Goal: Transaction & Acquisition: Book appointment/travel/reservation

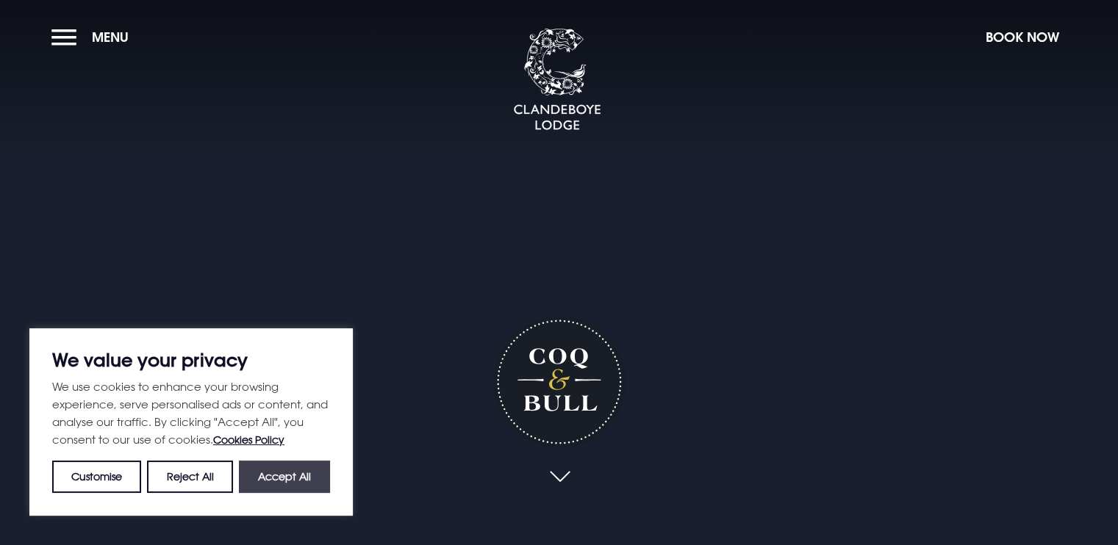
click at [300, 467] on button "Accept All" at bounding box center [284, 477] width 91 height 32
checkbox input "true"
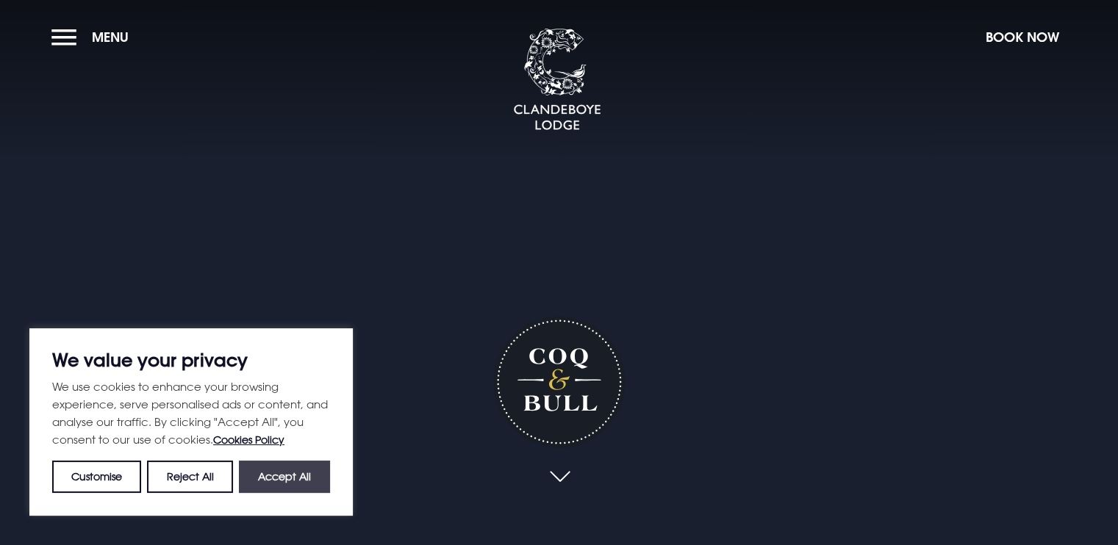
checkbox input "true"
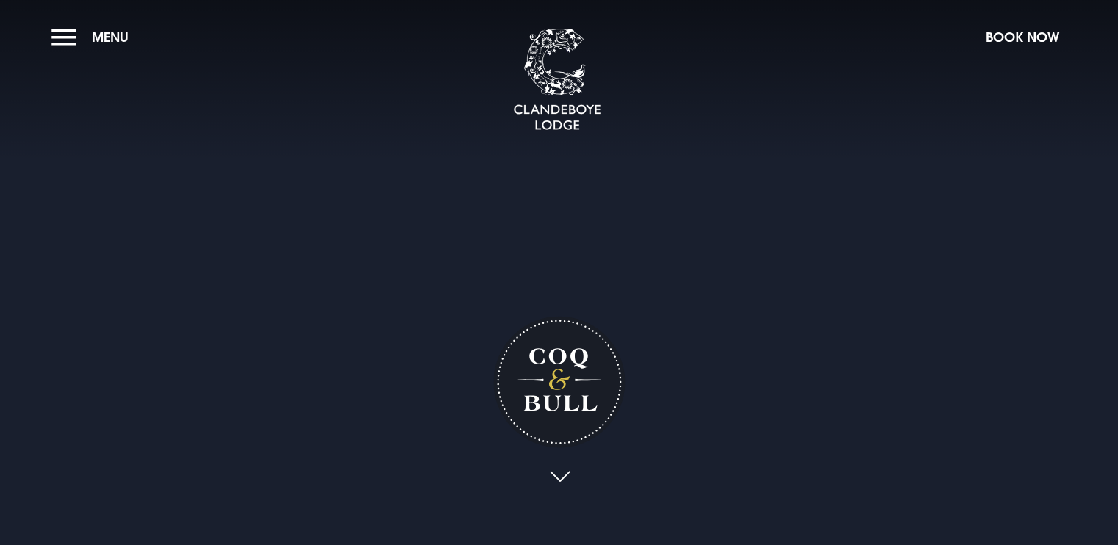
click at [40, 37] on section "Coq & Bull Your browser does not support the video tag." at bounding box center [559, 272] width 1118 height 545
click at [60, 29] on button "Menu" at bounding box center [93, 37] width 85 height 32
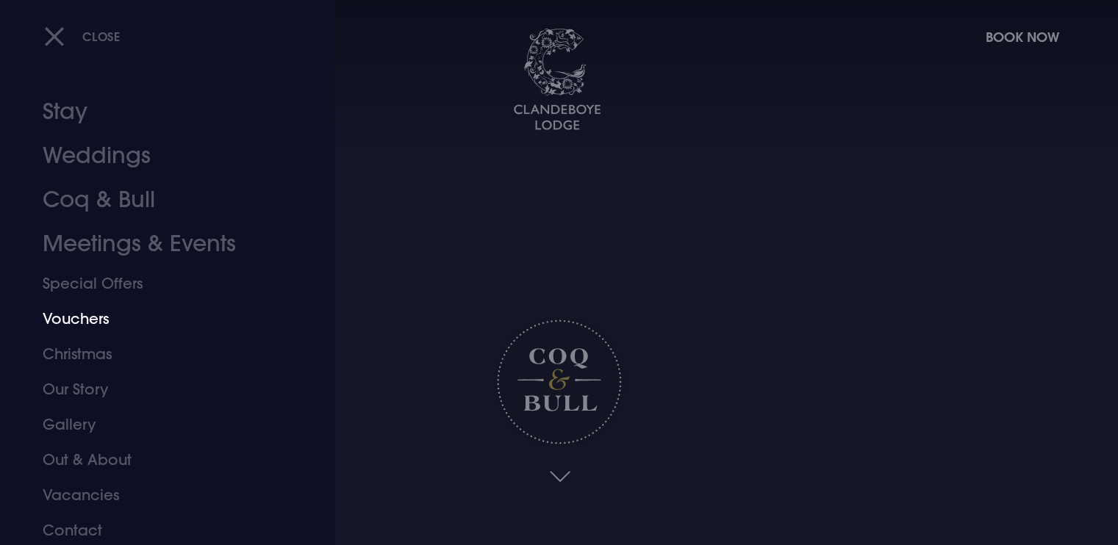
scroll to position [7, 0]
click at [118, 196] on link "Coq & Bull" at bounding box center [159, 198] width 232 height 44
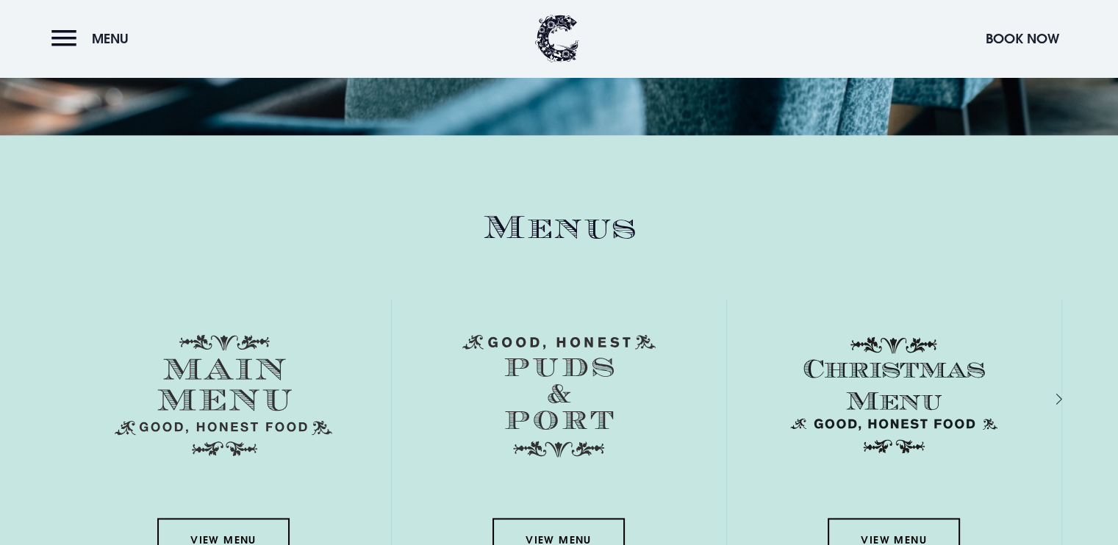
scroll to position [2132, 0]
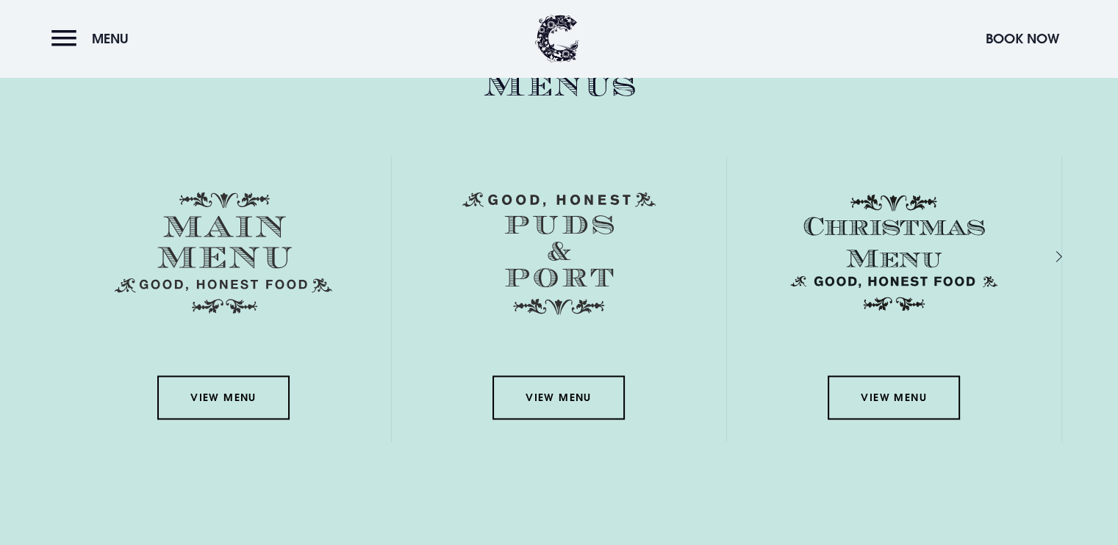
click at [223, 260] on img at bounding box center [224, 253] width 218 height 122
click at [229, 408] on link "View Menu" at bounding box center [223, 398] width 132 height 44
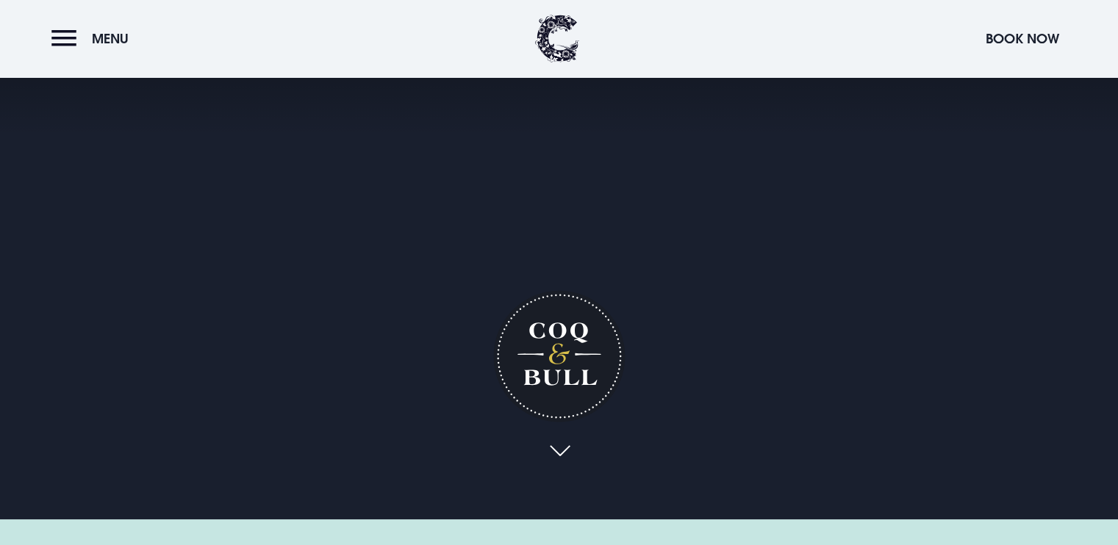
scroll to position [0, 0]
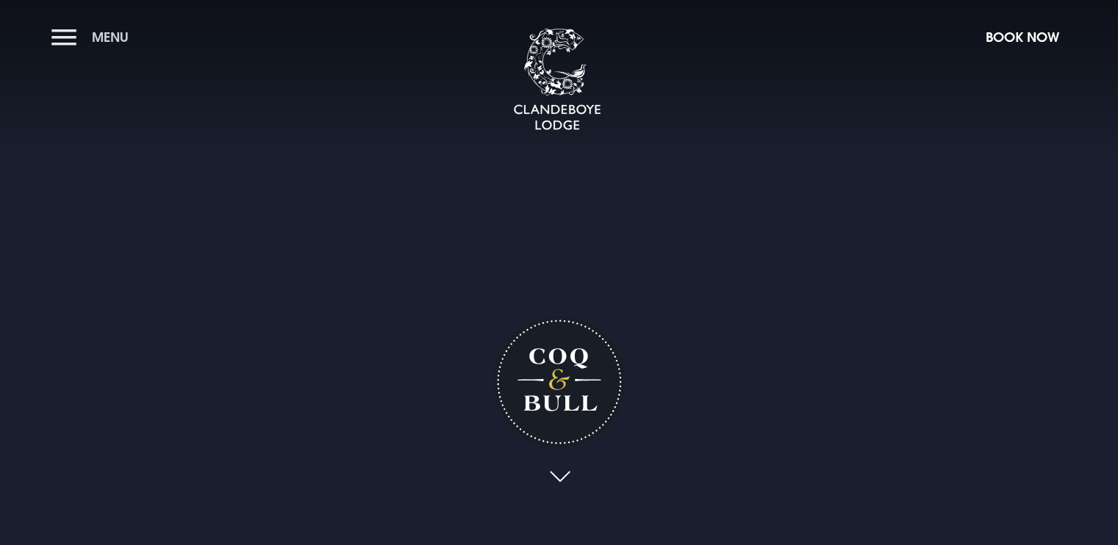
click at [65, 25] on button "Menu" at bounding box center [93, 37] width 85 height 32
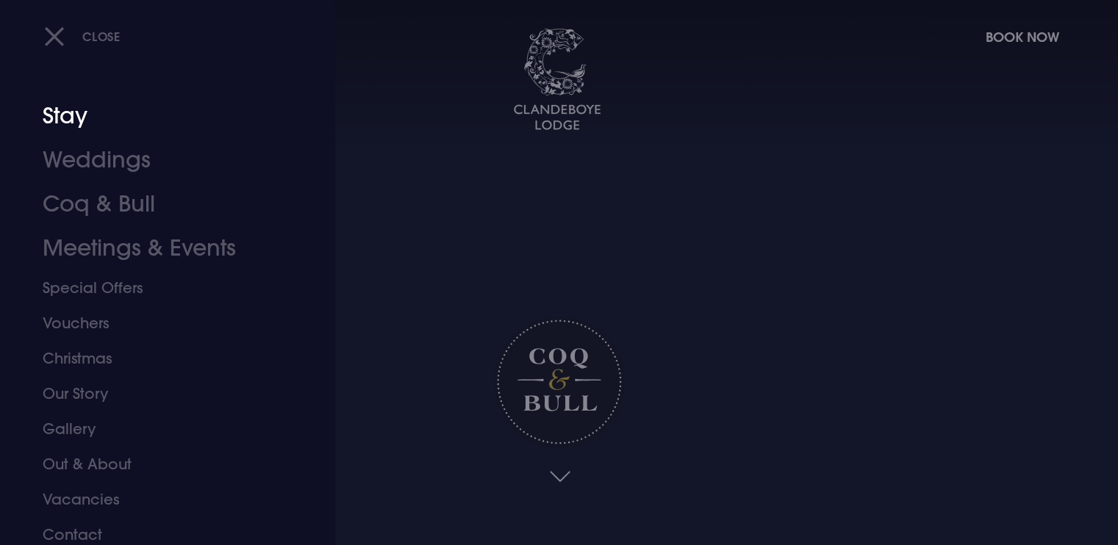
click at [108, 124] on link "Stay" at bounding box center [159, 116] width 232 height 44
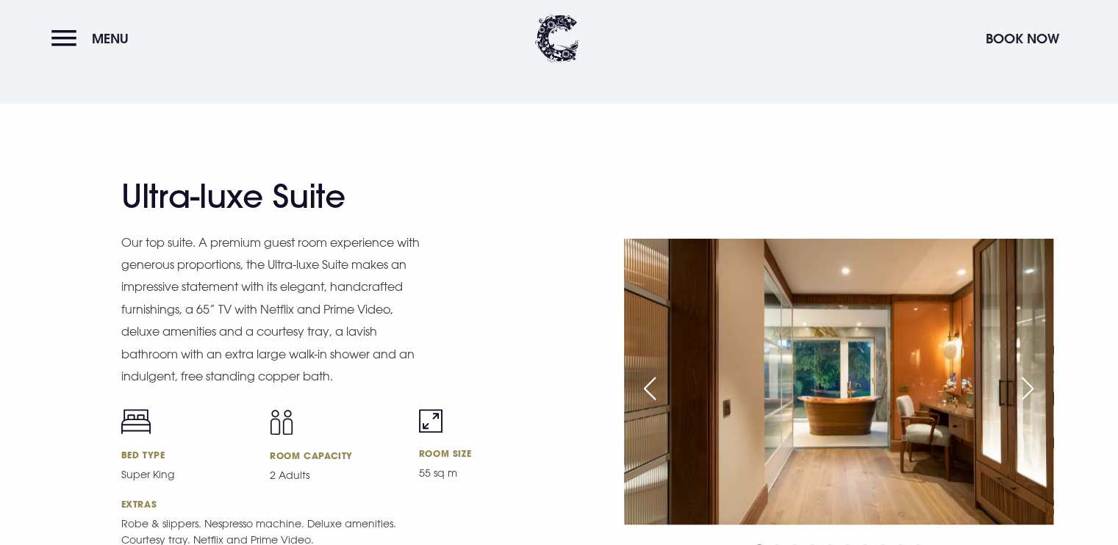
scroll to position [1691, 0]
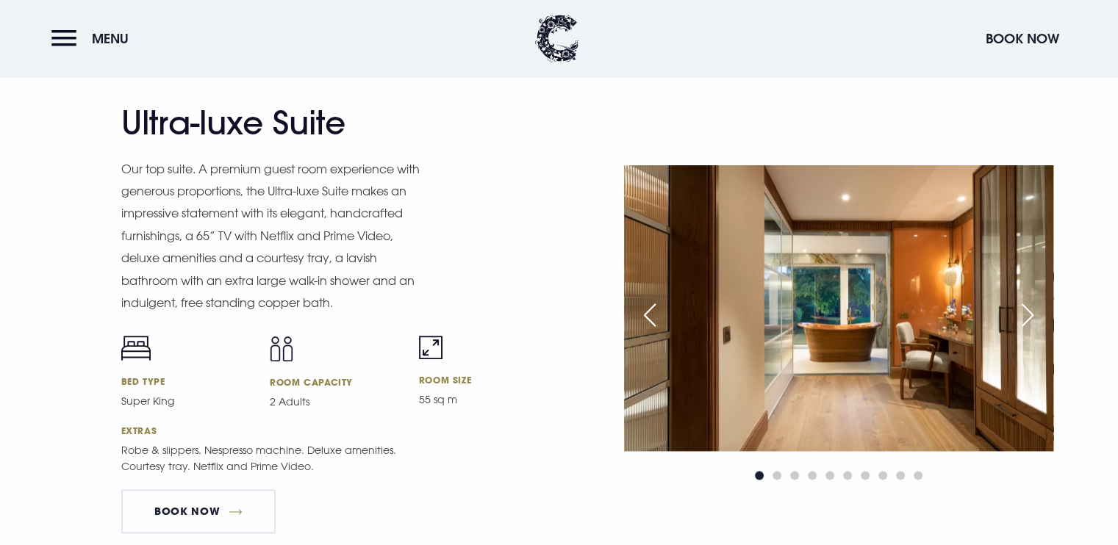
click at [1042, 313] on div "Next slide" at bounding box center [1027, 315] width 37 height 32
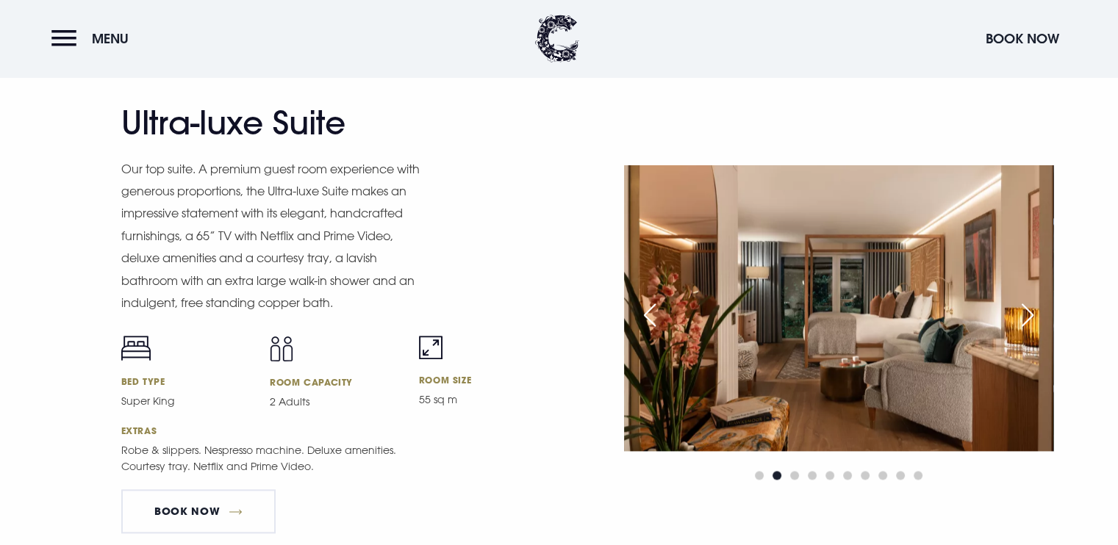
click at [1042, 313] on div "Next slide" at bounding box center [1027, 315] width 37 height 32
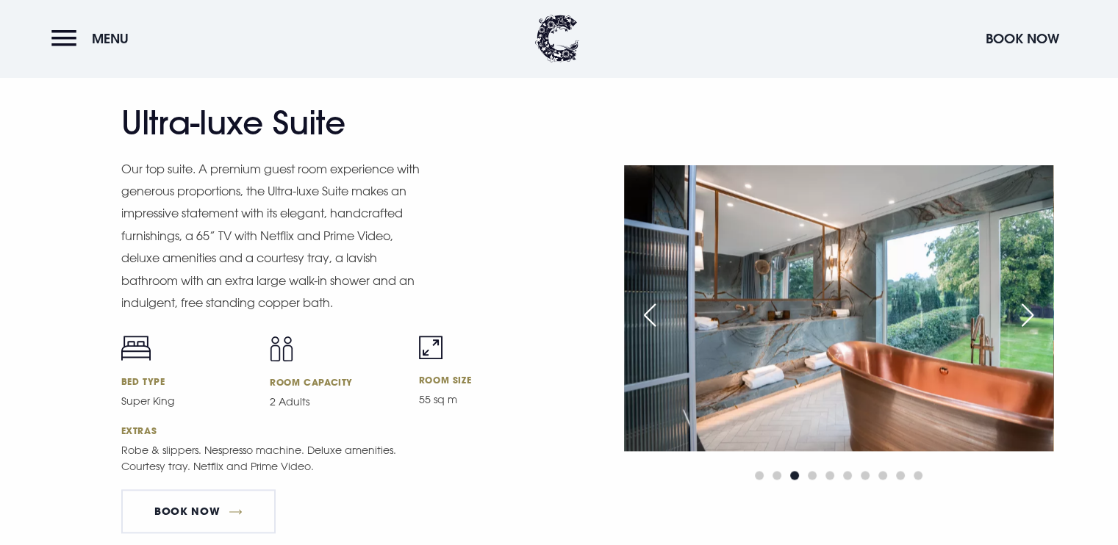
click at [1042, 313] on div "Next slide" at bounding box center [1027, 315] width 37 height 32
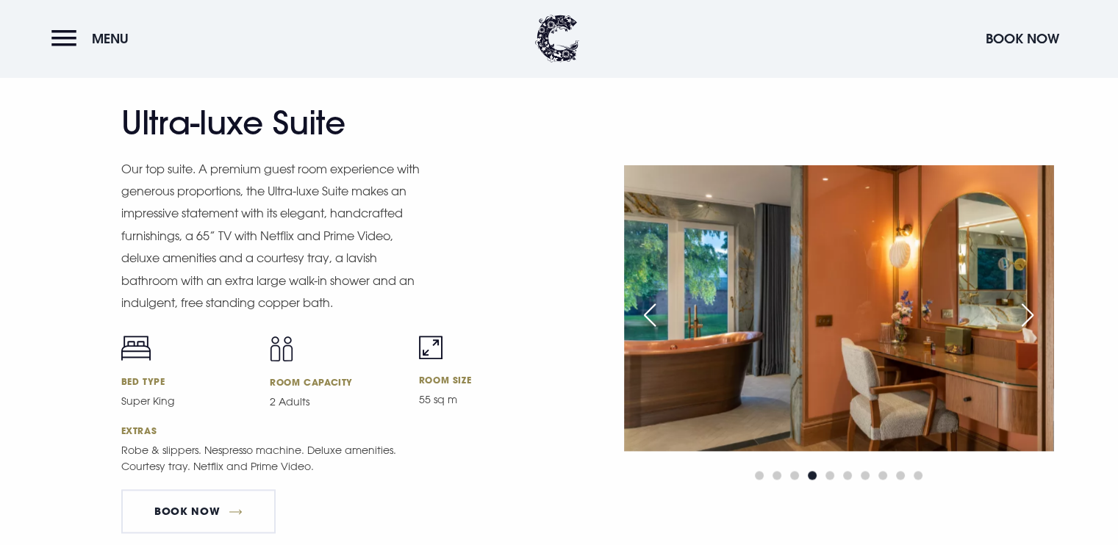
click at [1042, 313] on div "Next slide" at bounding box center [1027, 315] width 37 height 32
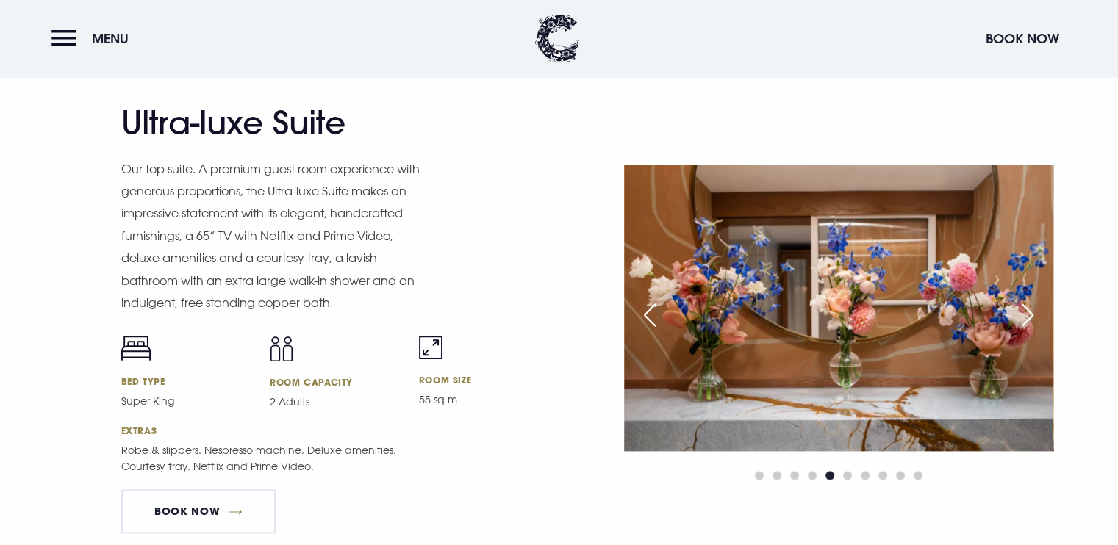
click at [1042, 313] on div "Next slide" at bounding box center [1027, 315] width 37 height 32
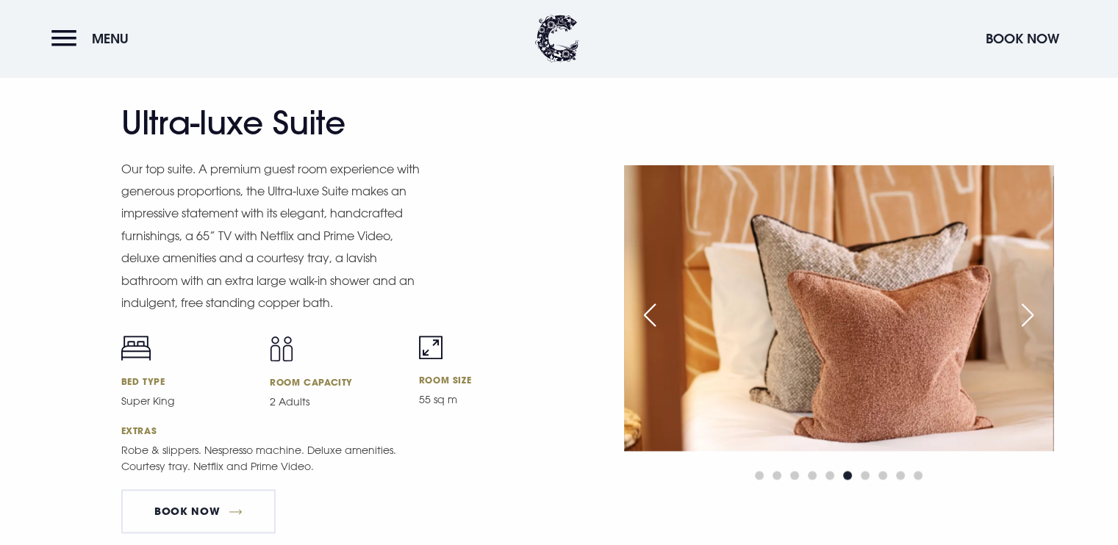
click at [1042, 313] on div "Next slide" at bounding box center [1027, 315] width 37 height 32
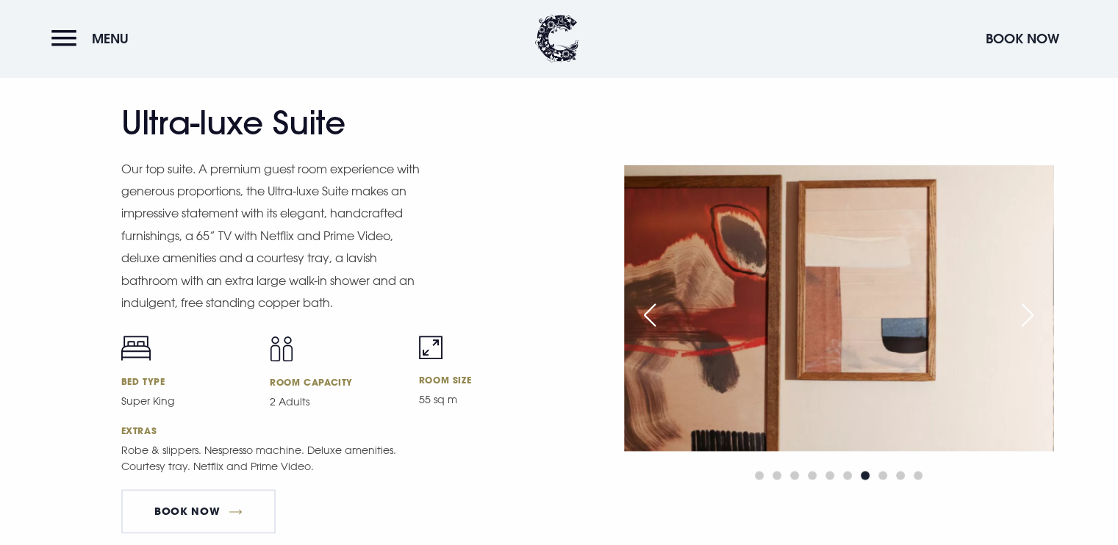
click at [1042, 313] on div "Next slide" at bounding box center [1027, 315] width 37 height 32
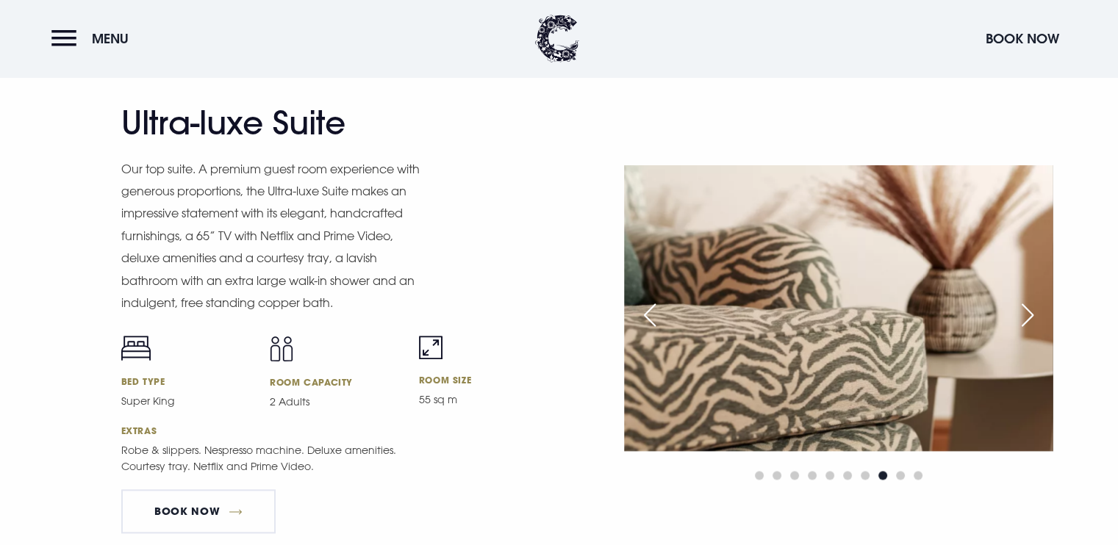
click at [1042, 313] on div "Next slide" at bounding box center [1027, 315] width 37 height 32
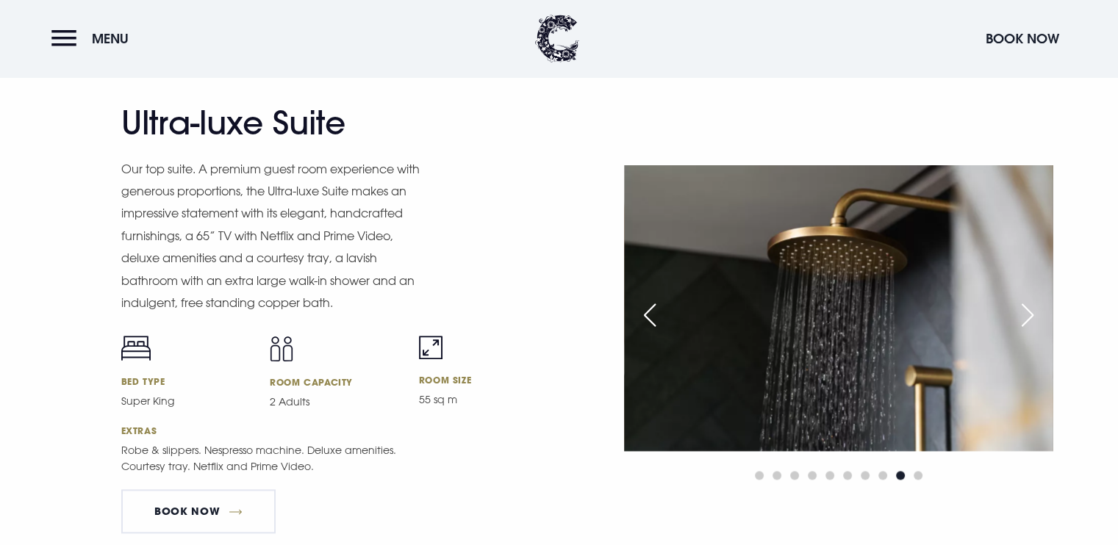
click at [1042, 313] on div "Next slide" at bounding box center [1027, 315] width 37 height 32
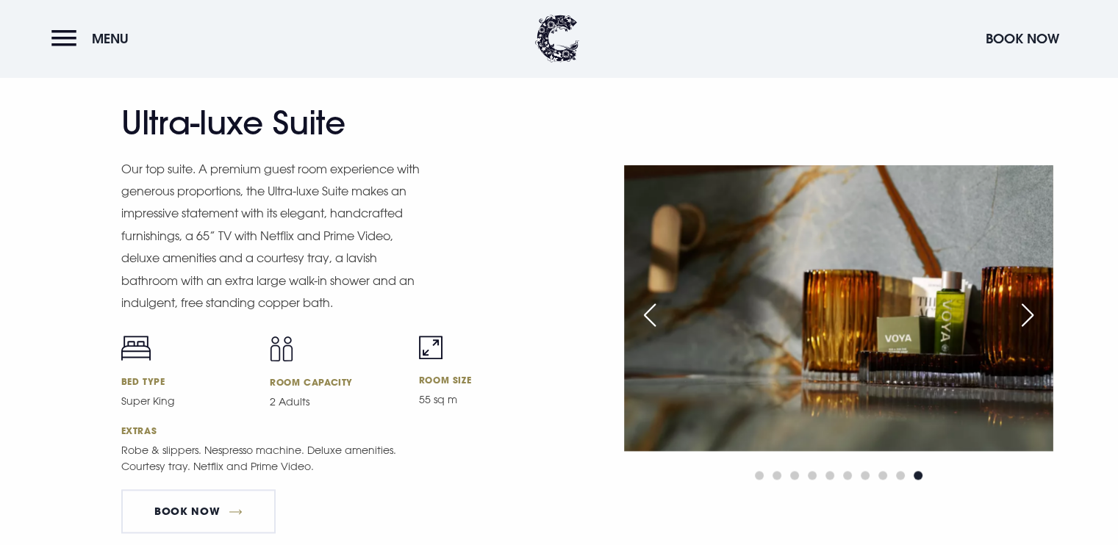
click at [1042, 313] on div "Next slide" at bounding box center [1027, 315] width 37 height 32
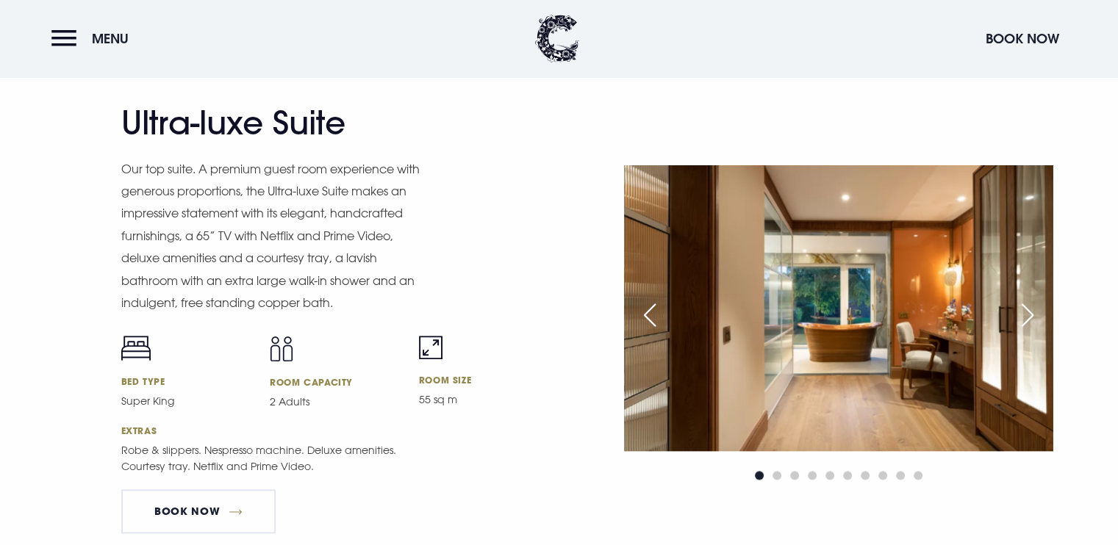
click at [1042, 313] on div "Next slide" at bounding box center [1027, 315] width 37 height 32
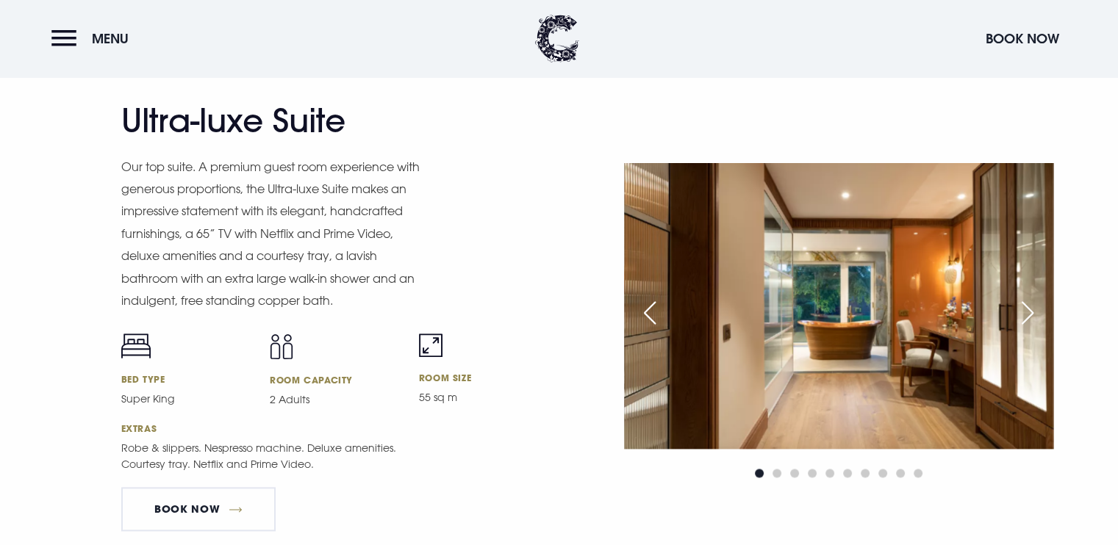
scroll to position [1838, 0]
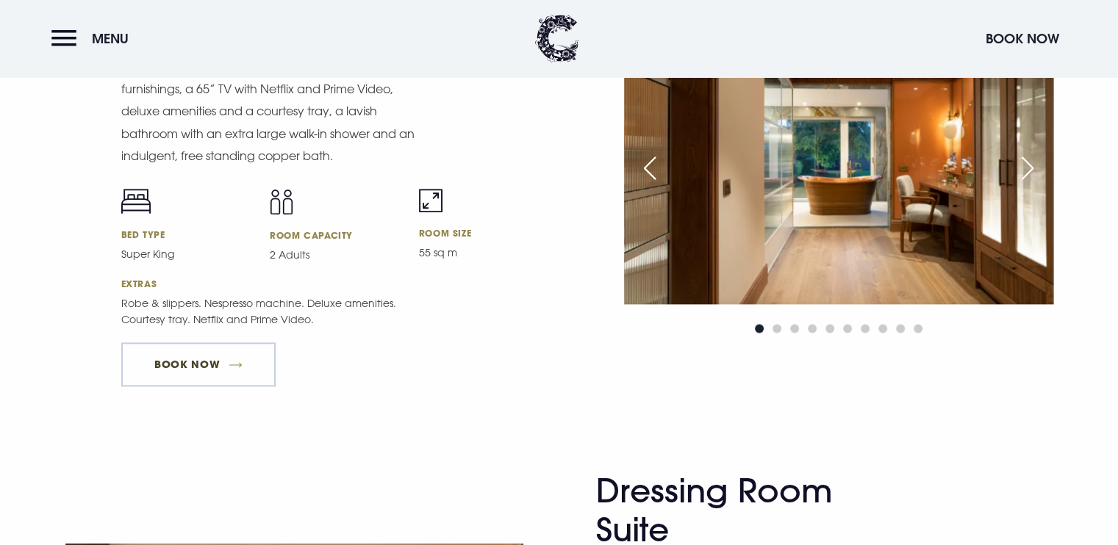
click at [200, 359] on link "Book Now" at bounding box center [198, 365] width 154 height 44
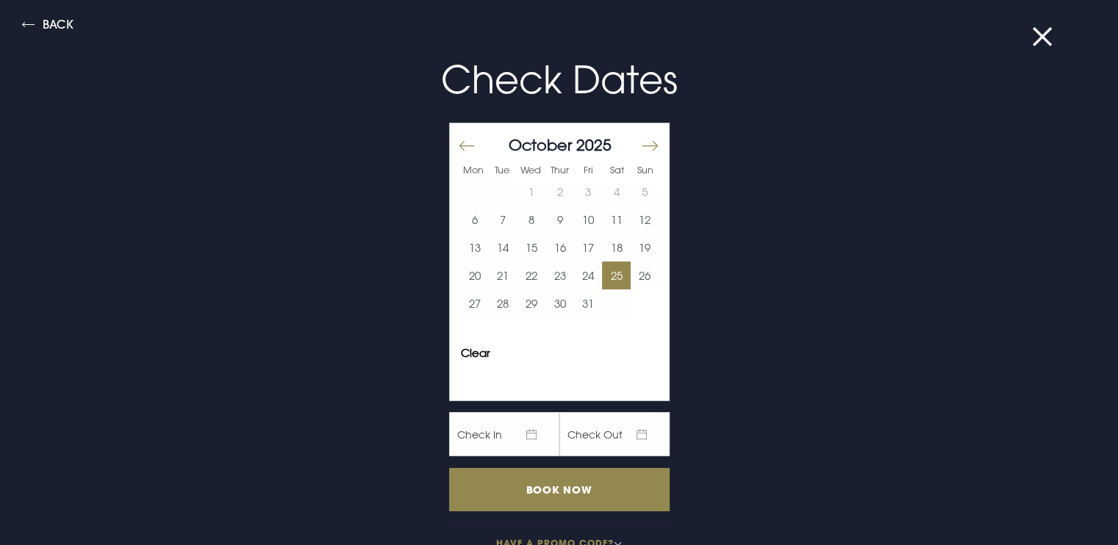
click at [604, 269] on button "25" at bounding box center [616, 276] width 29 height 28
click at [631, 273] on button "26" at bounding box center [645, 276] width 29 height 28
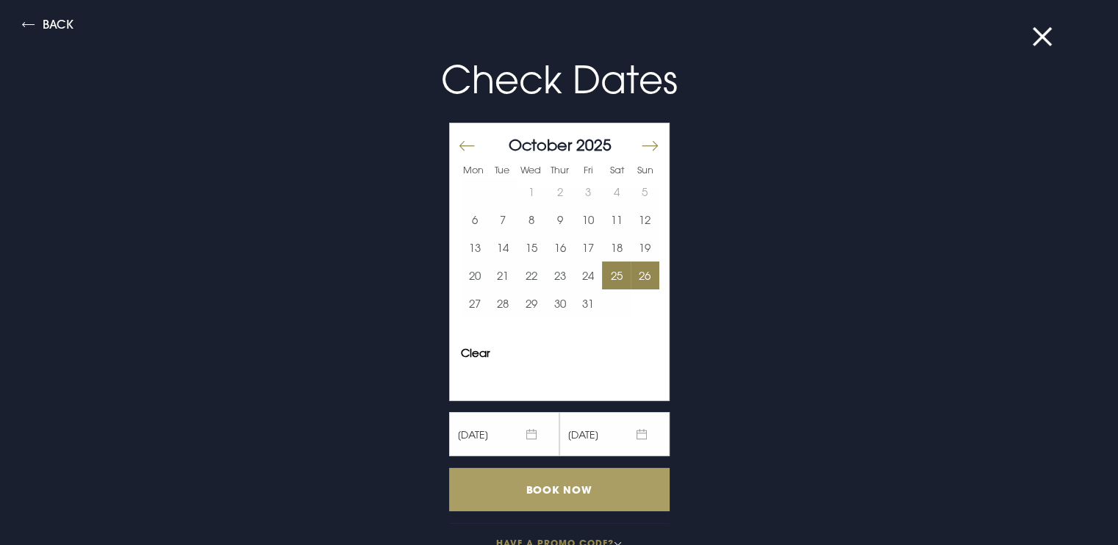
click at [518, 484] on input "Book Now" at bounding box center [559, 489] width 221 height 43
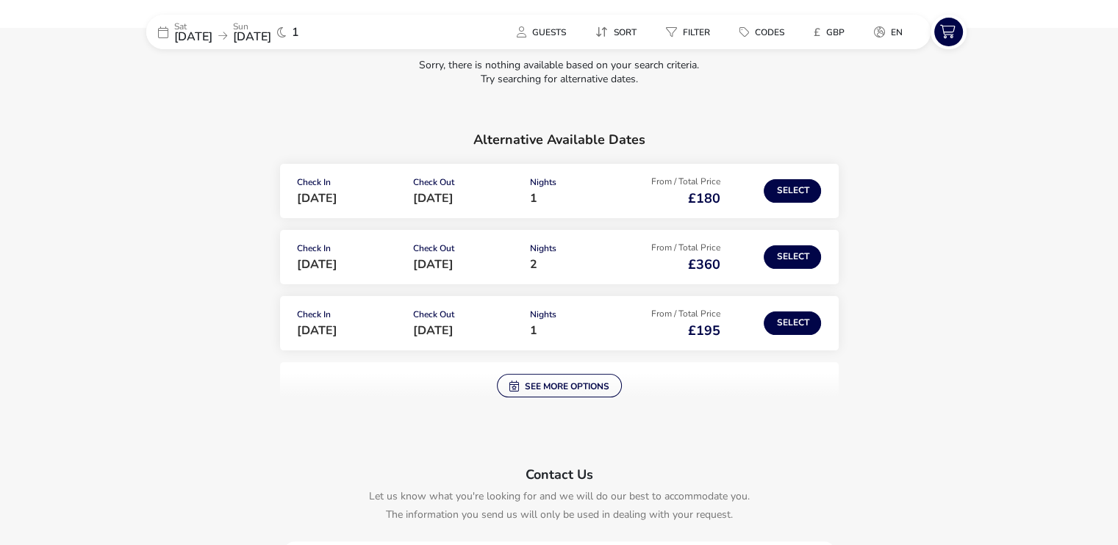
scroll to position [221, 0]
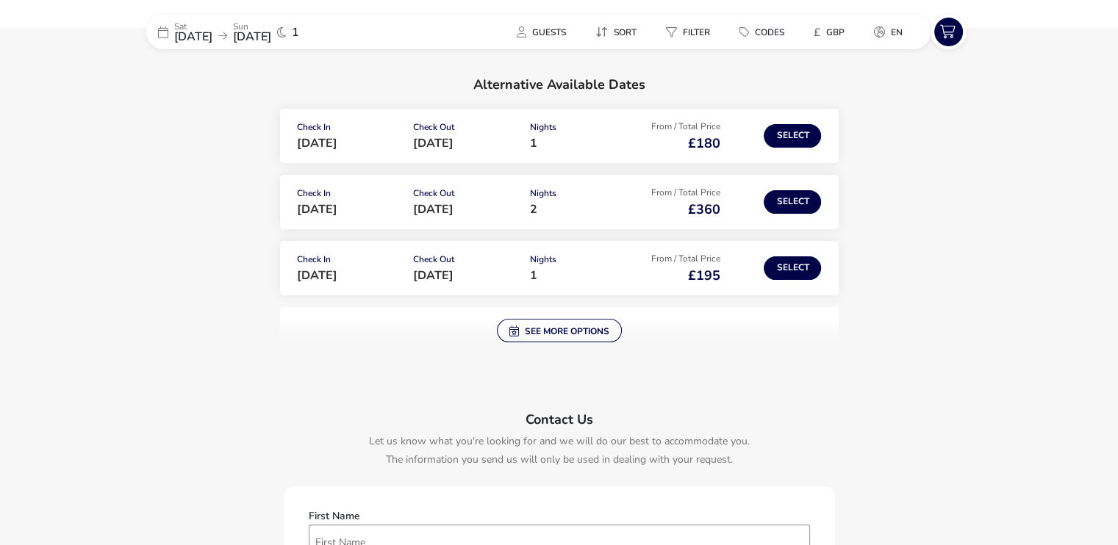
click at [794, 123] on div "Check In [DATE] Check Out [DATE] Nights 1 From / Total Price £180 Select" at bounding box center [559, 136] width 559 height 54
click at [788, 144] on button "Select" at bounding box center [792, 136] width 57 height 24
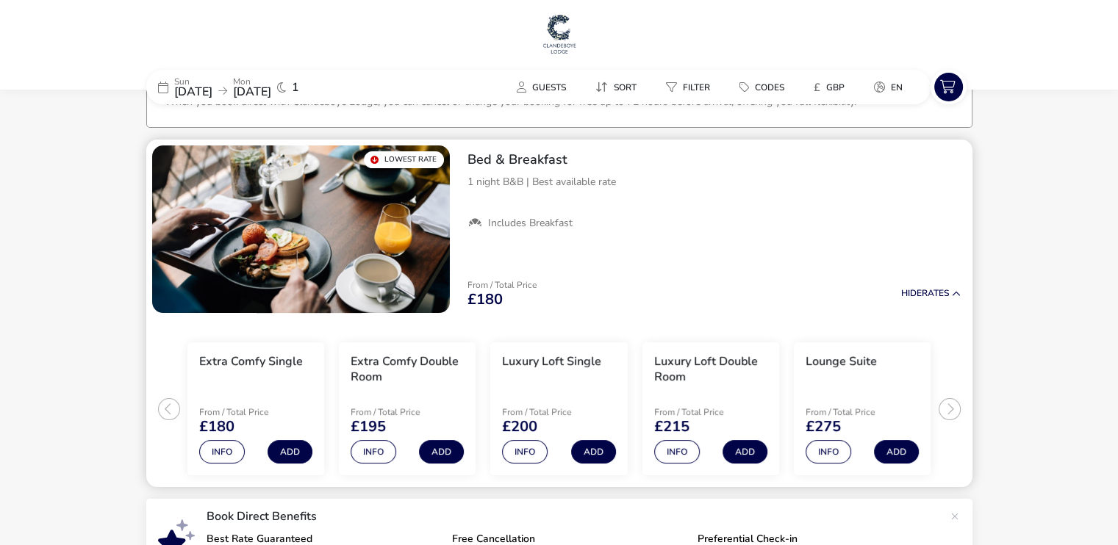
scroll to position [147, 0]
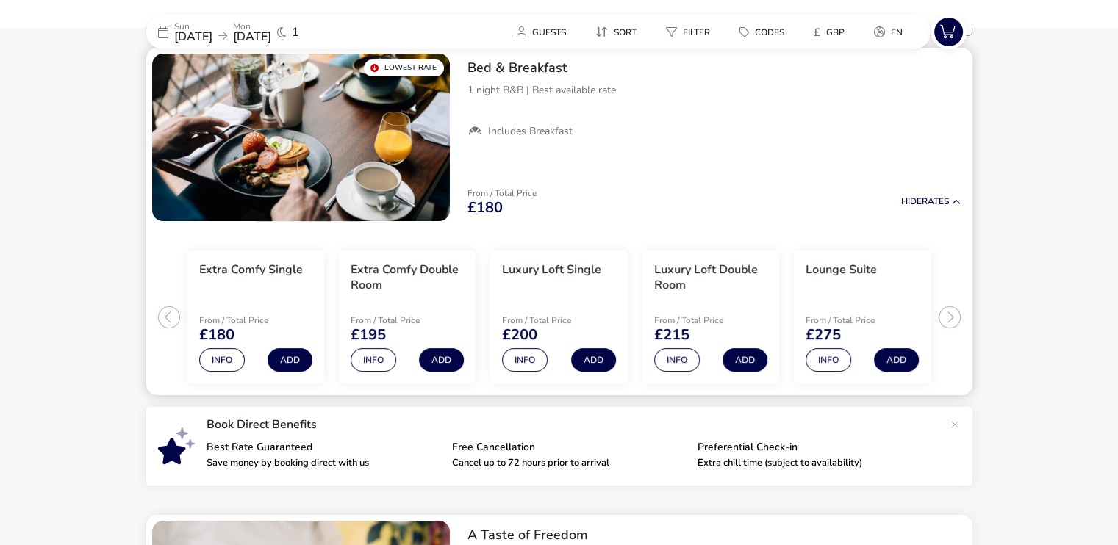
click at [951, 317] on ul "Extra Comfy Single From / Total Price £180 Info Add Extra Comfy Double Room Fro…" at bounding box center [559, 311] width 826 height 169
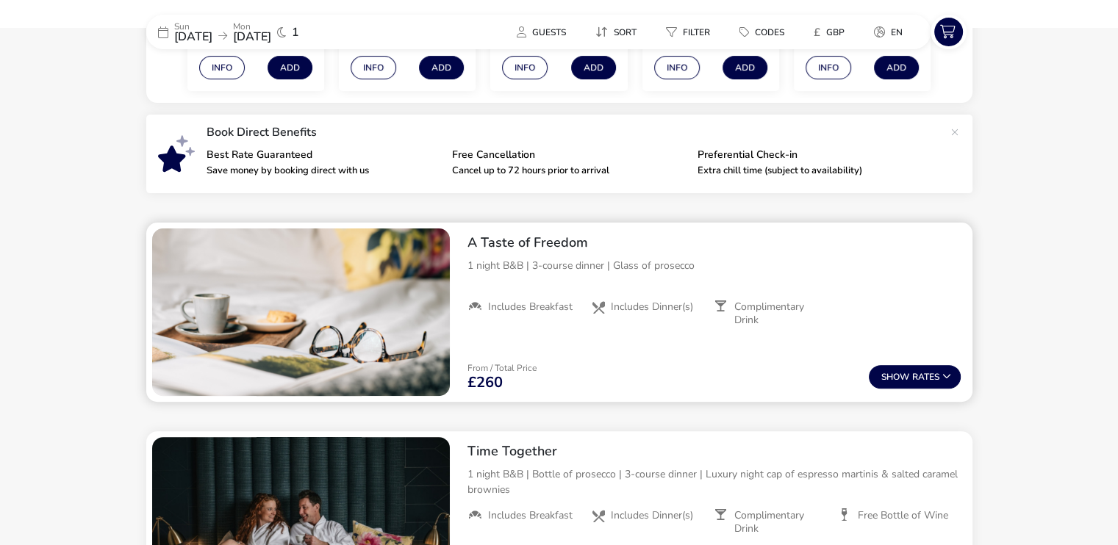
scroll to position [0, 0]
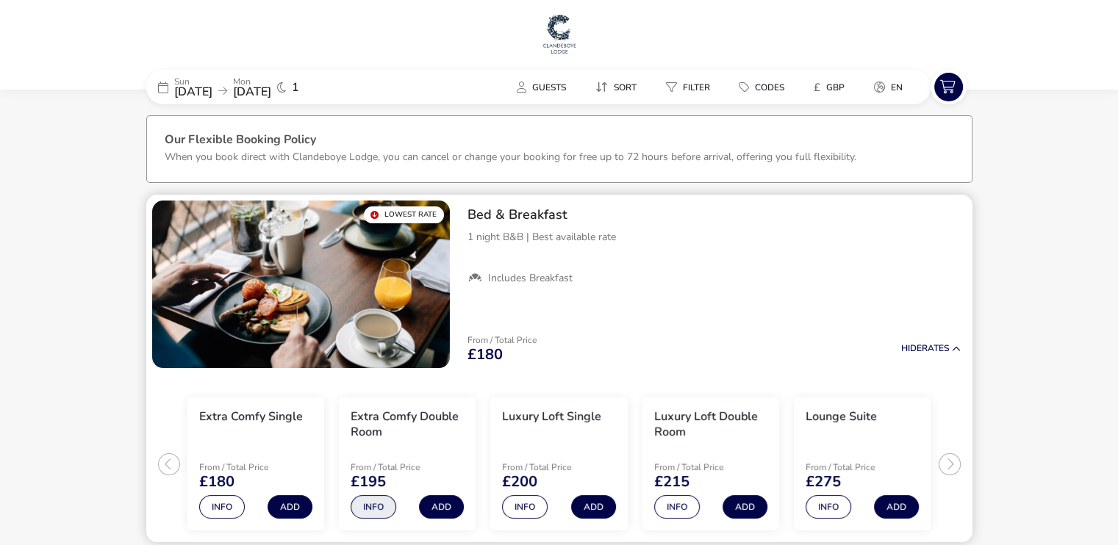
click at [373, 509] on button "Info" at bounding box center [374, 507] width 46 height 24
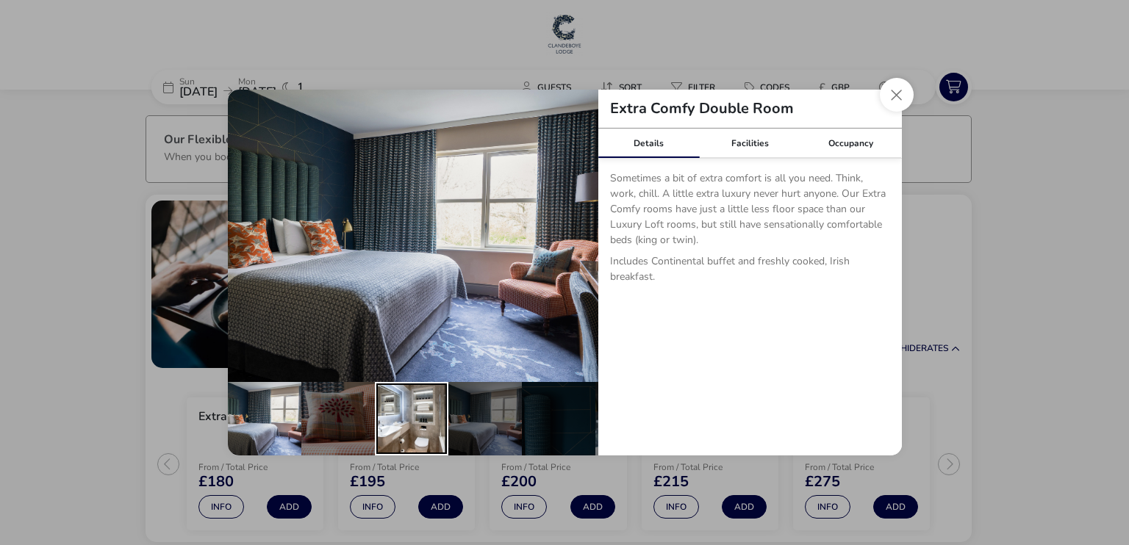
click at [432, 408] on div "details" at bounding box center [412, 419] width 74 height 74
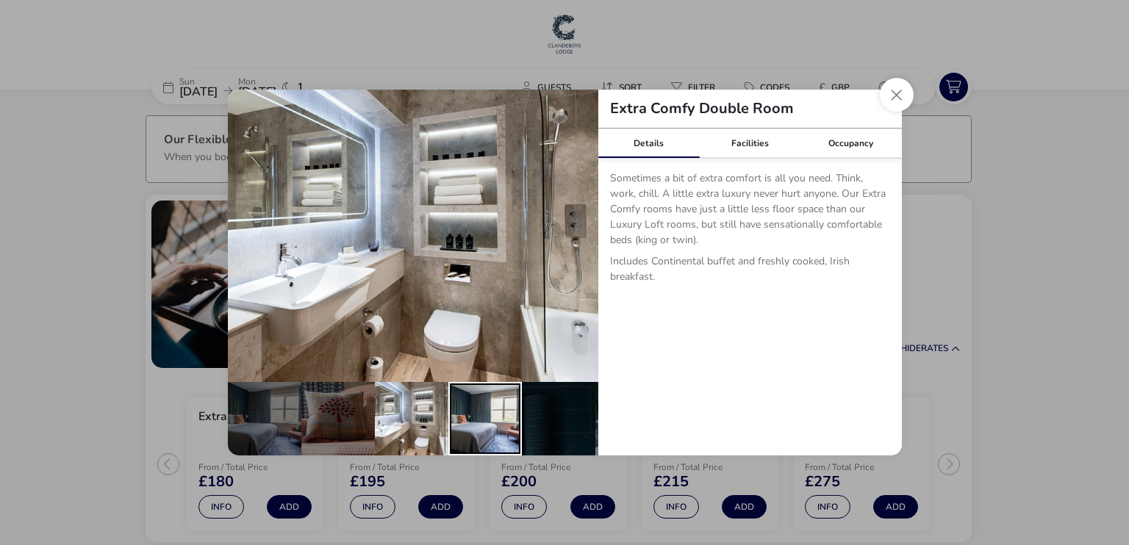
click at [482, 409] on div "details" at bounding box center [485, 419] width 74 height 74
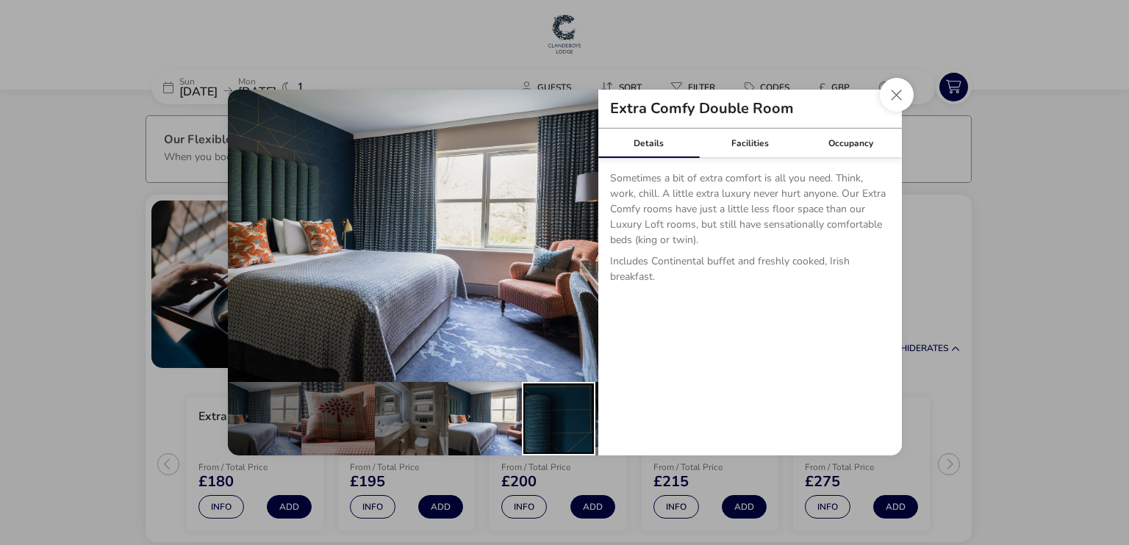
click at [545, 420] on div "details" at bounding box center [559, 419] width 74 height 74
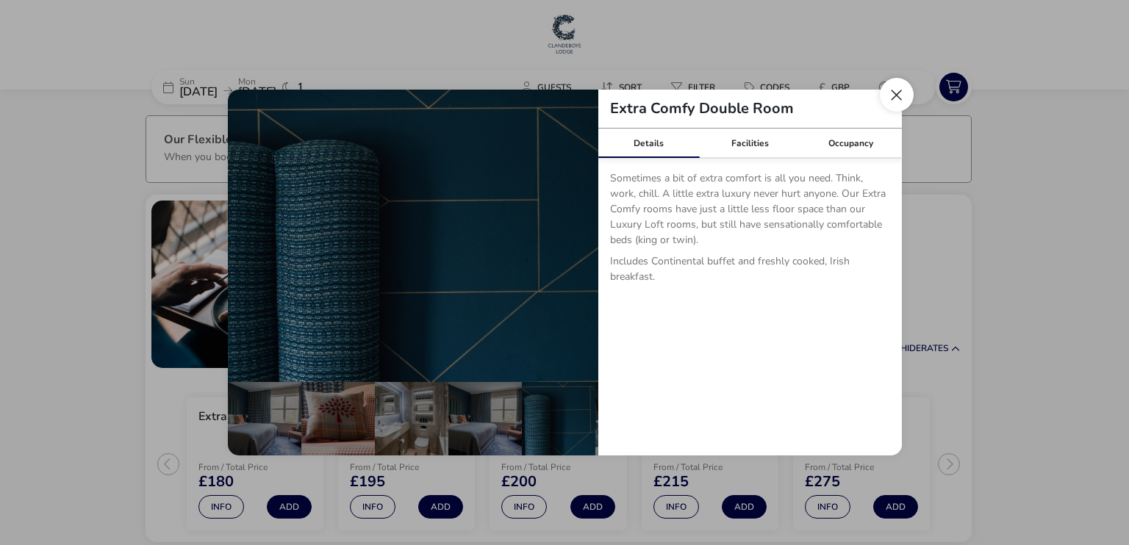
click at [899, 90] on button "Close dialog" at bounding box center [897, 95] width 34 height 34
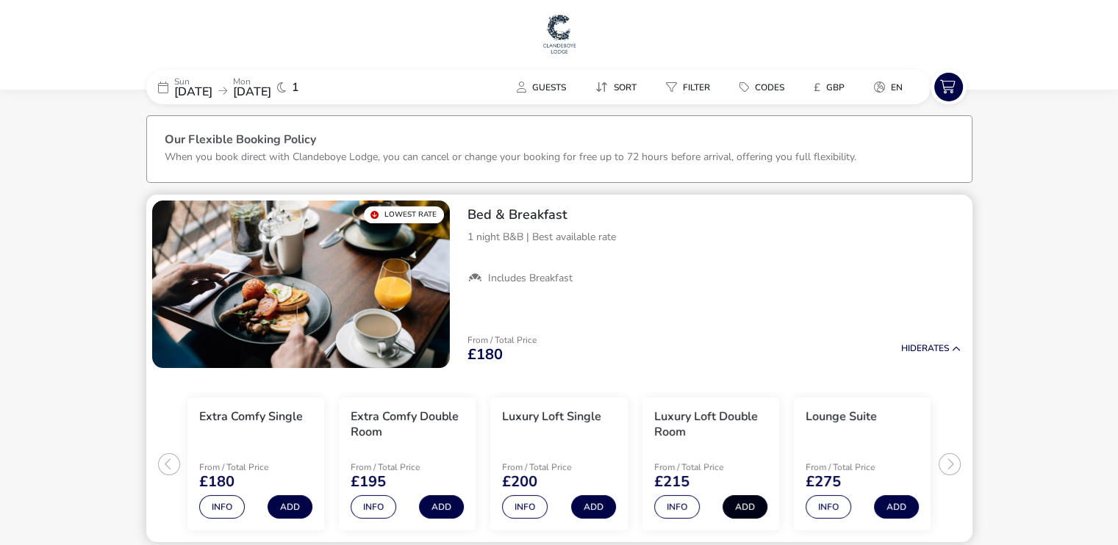
click at [738, 512] on button "Add" at bounding box center [745, 507] width 45 height 24
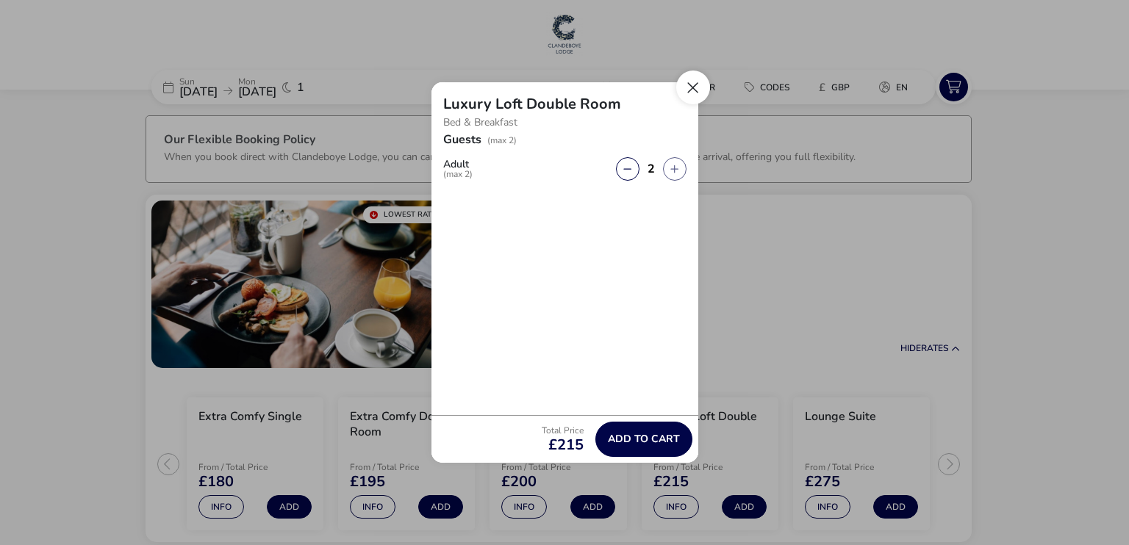
click at [692, 82] on button "Close" at bounding box center [693, 88] width 34 height 34
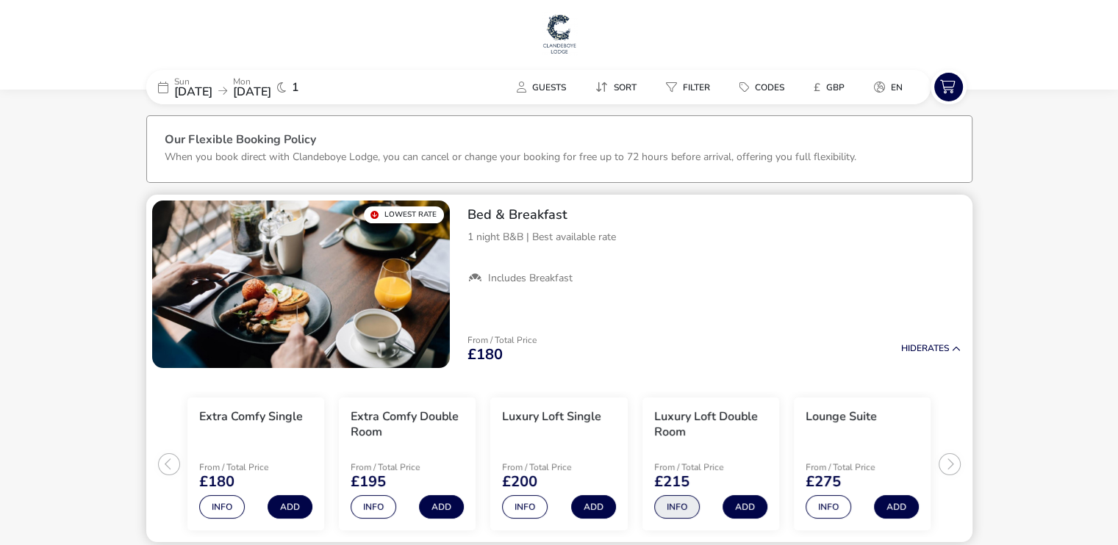
click at [674, 515] on button "Info" at bounding box center [677, 507] width 46 height 24
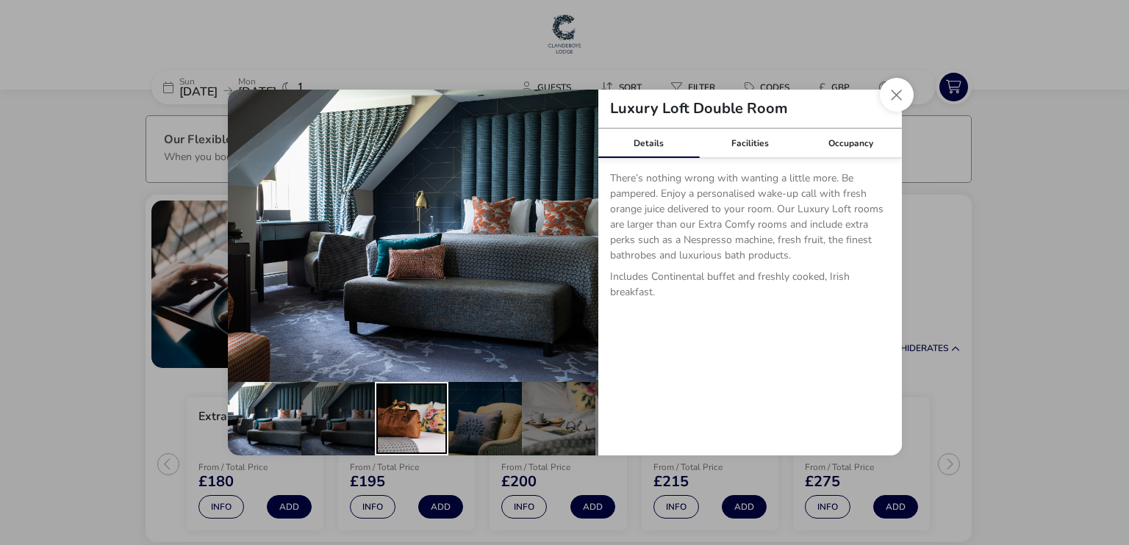
click at [385, 410] on div "details" at bounding box center [412, 419] width 74 height 74
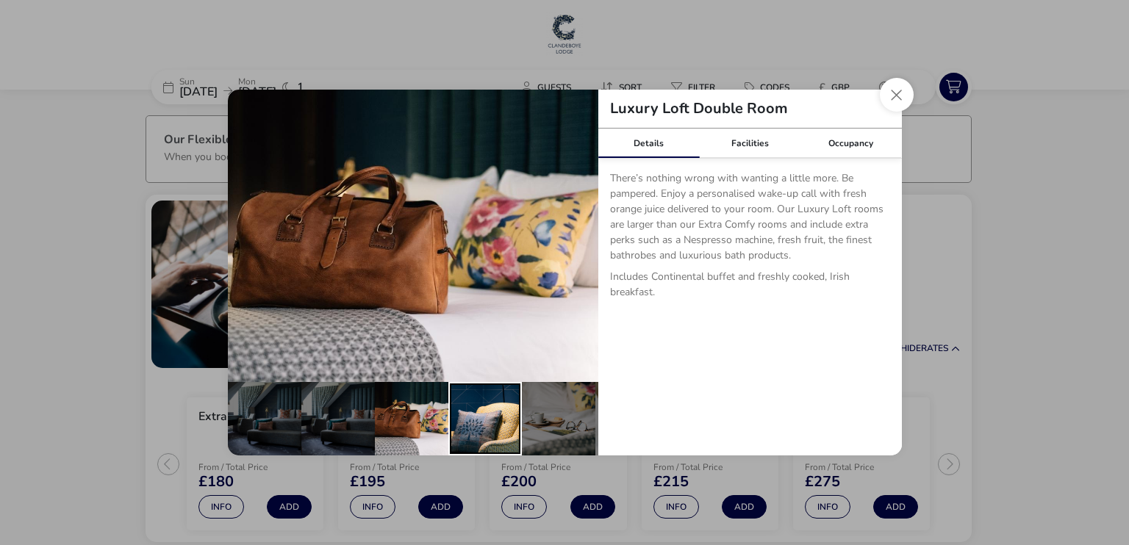
drag, startPoint x: 488, startPoint y: 416, endPoint x: 499, endPoint y: 415, distance: 11.1
click at [490, 415] on div "details" at bounding box center [485, 419] width 74 height 74
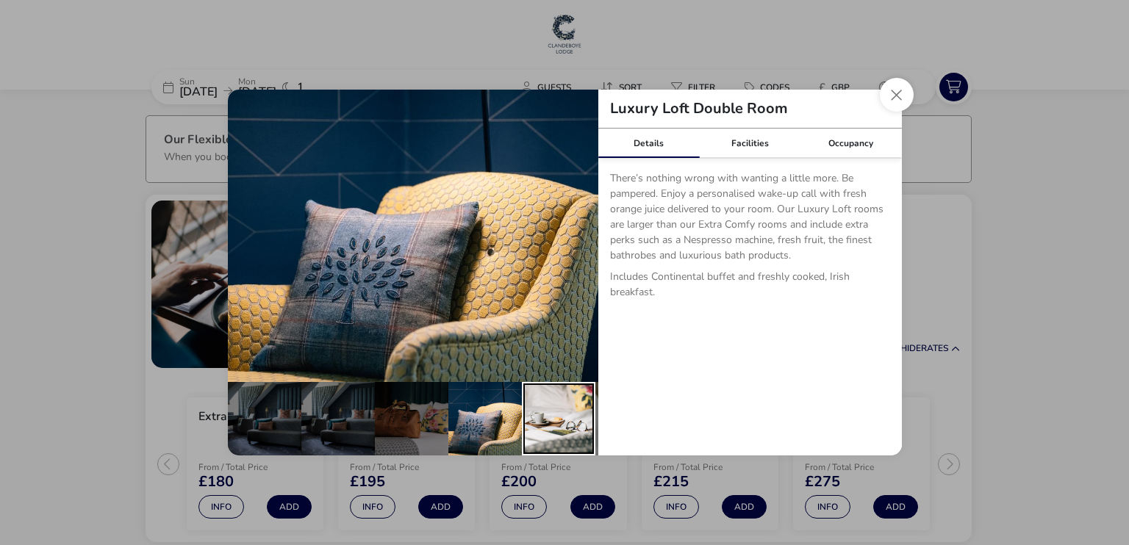
click at [544, 422] on div "details" at bounding box center [559, 419] width 74 height 74
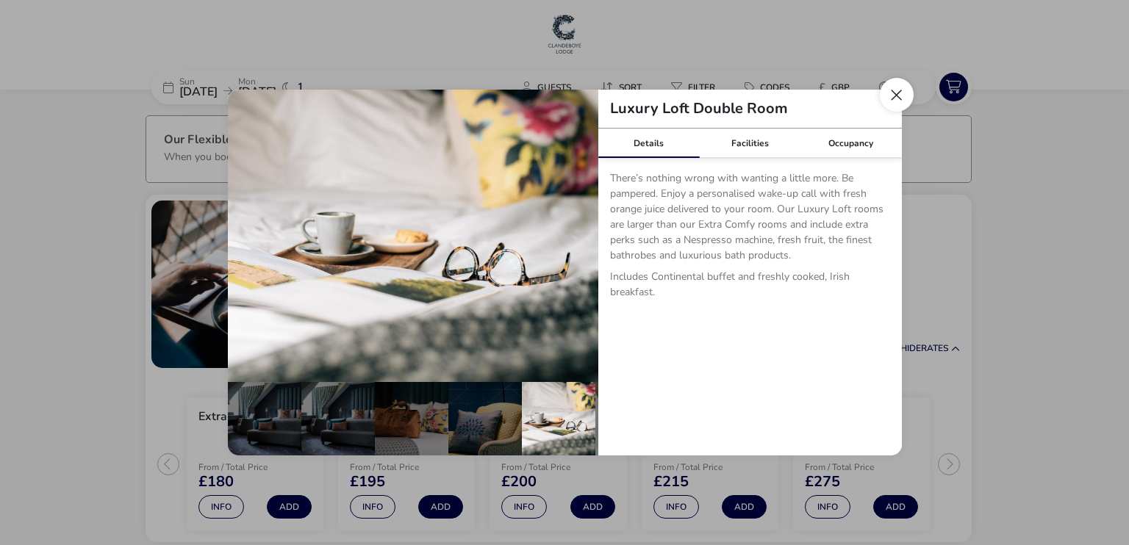
click at [906, 96] on button "Close dialog" at bounding box center [897, 95] width 34 height 34
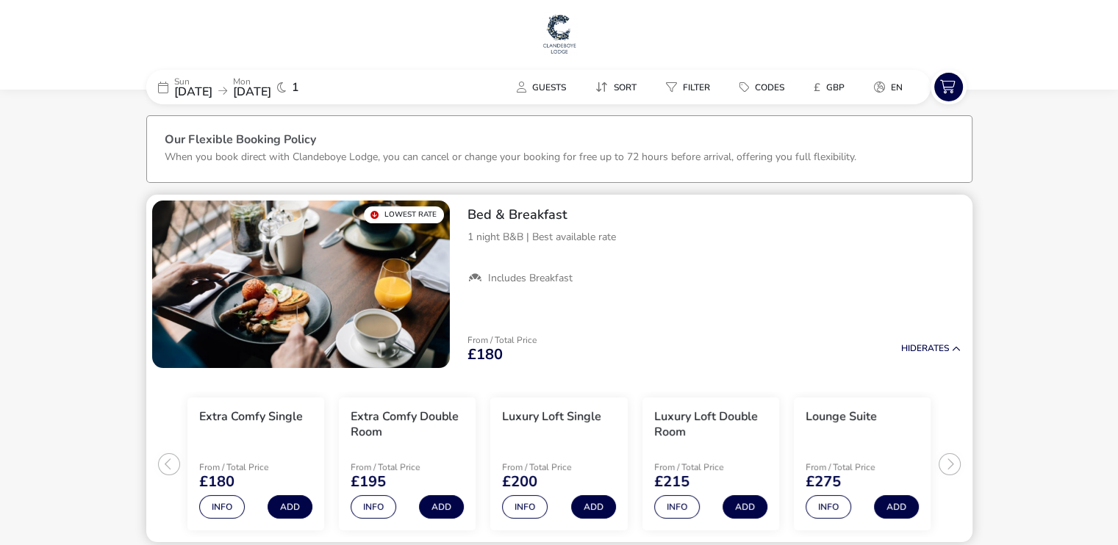
drag, startPoint x: 947, startPoint y: 408, endPoint x: 962, endPoint y: 329, distance: 80.7
click at [962, 329] on div "Lowest Rate Bed & Breakfast 1 night B&B | Best available rate Includes Breakfas…" at bounding box center [559, 369] width 826 height 348
click at [836, 508] on button "Info" at bounding box center [829, 507] width 46 height 24
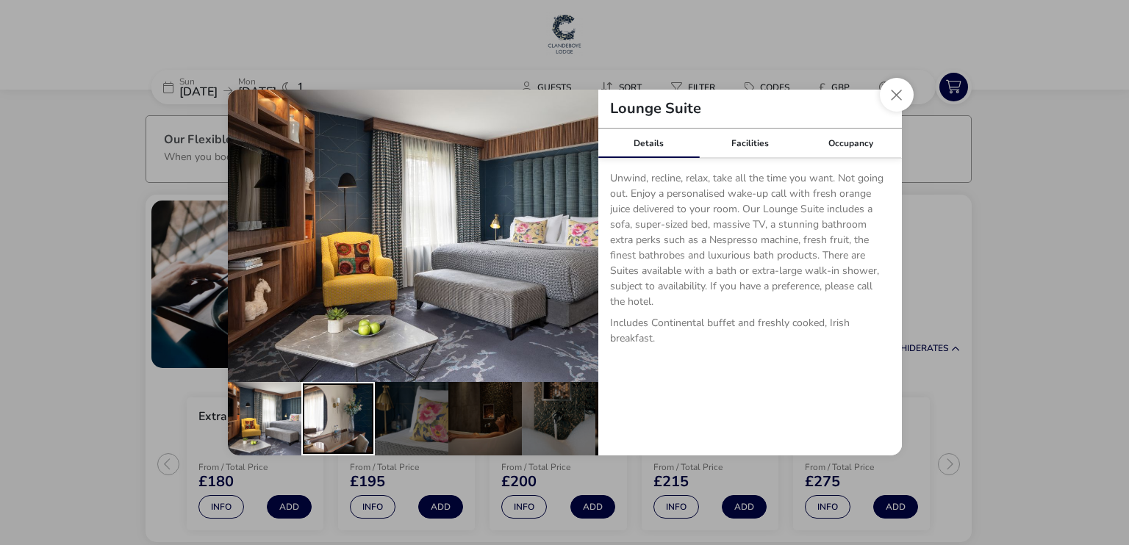
click at [312, 409] on div "details" at bounding box center [338, 419] width 74 height 74
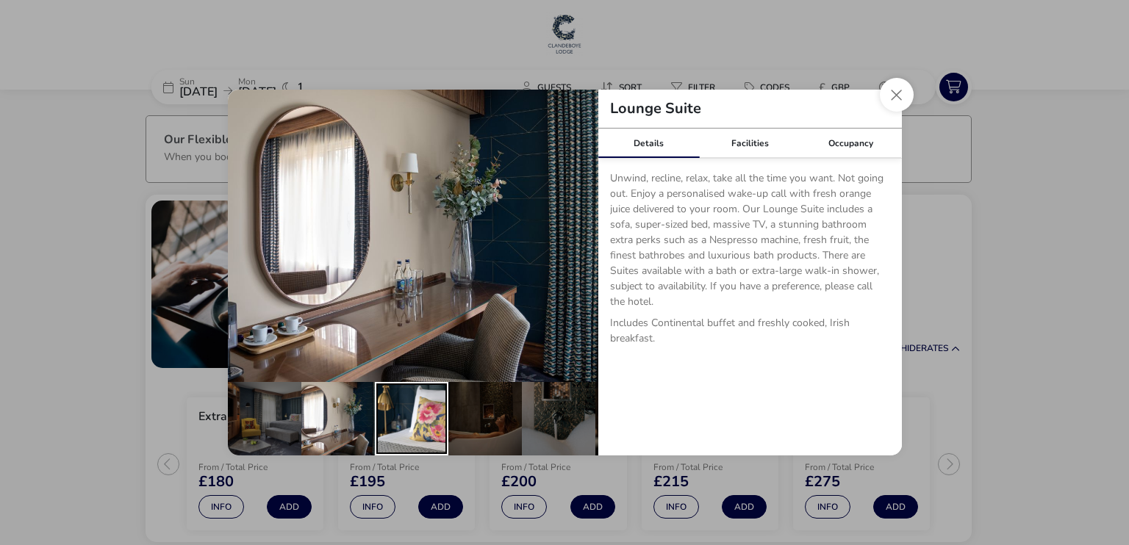
click at [412, 416] on div "details" at bounding box center [412, 419] width 74 height 74
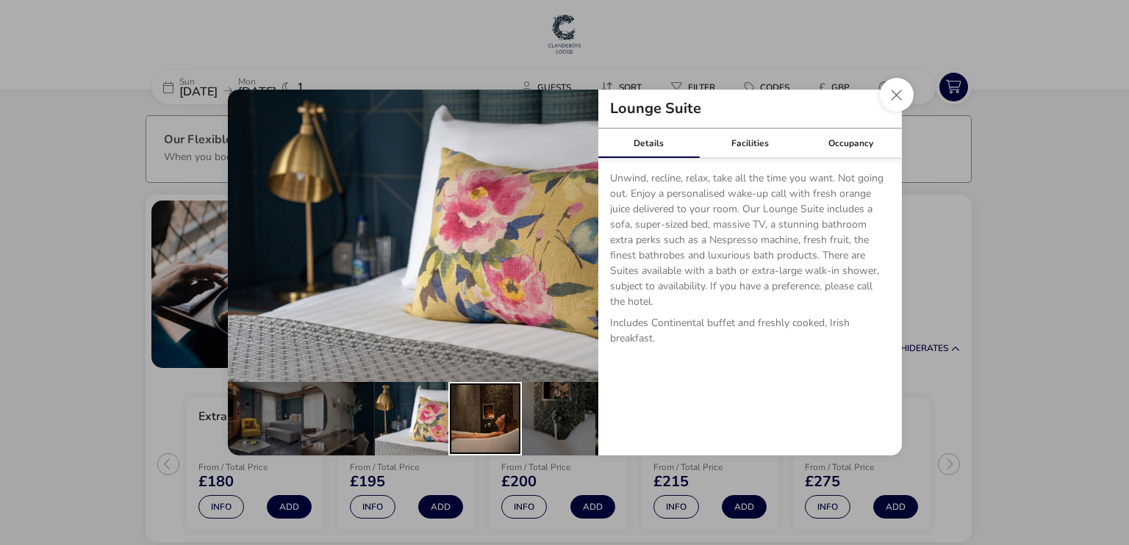
click at [497, 432] on div "details" at bounding box center [485, 419] width 74 height 74
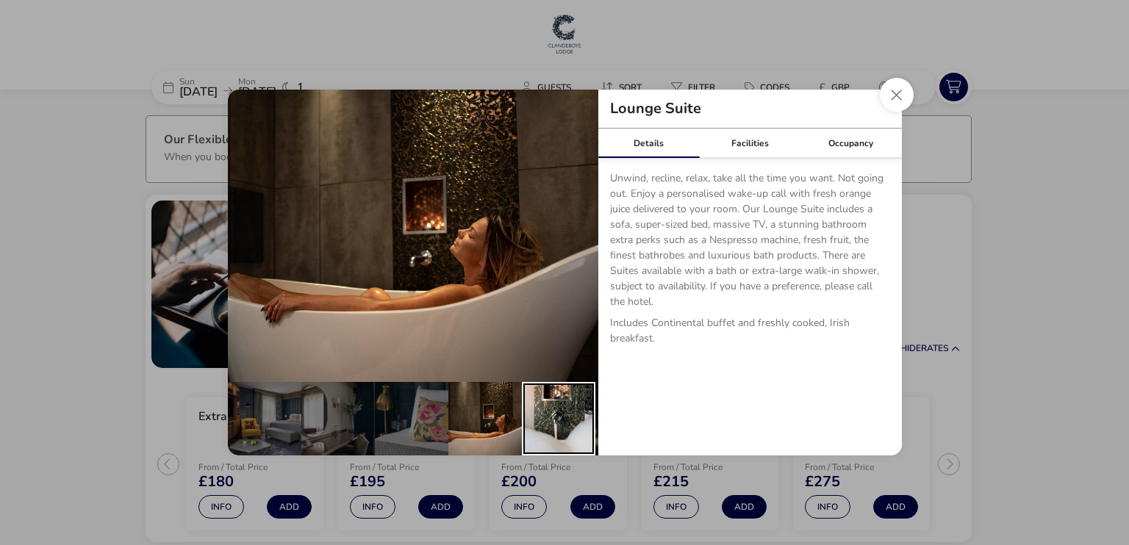
click at [576, 415] on div "details" at bounding box center [559, 419] width 74 height 74
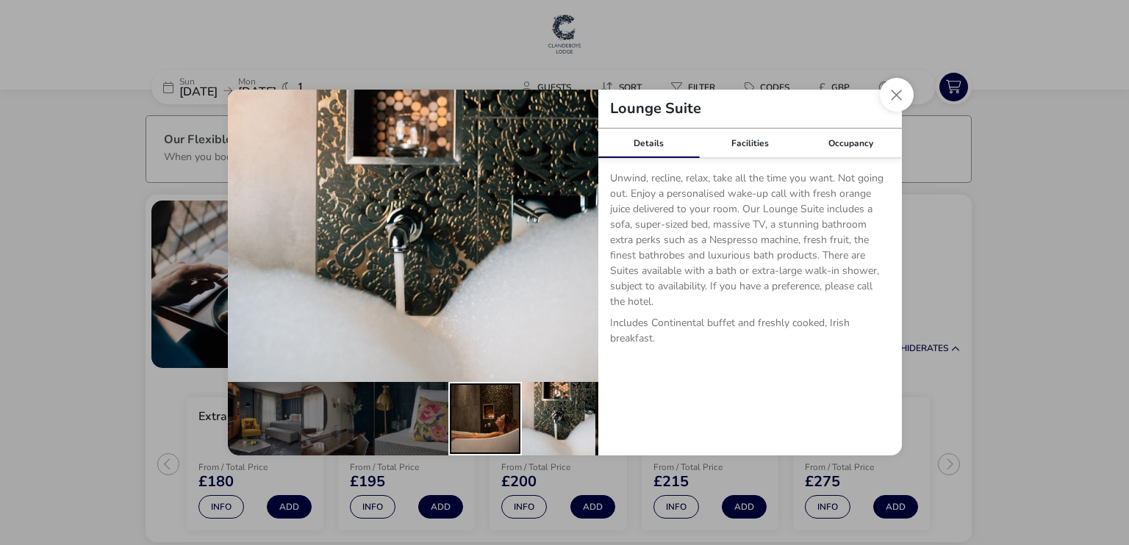
click at [475, 417] on div "details" at bounding box center [485, 419] width 74 height 74
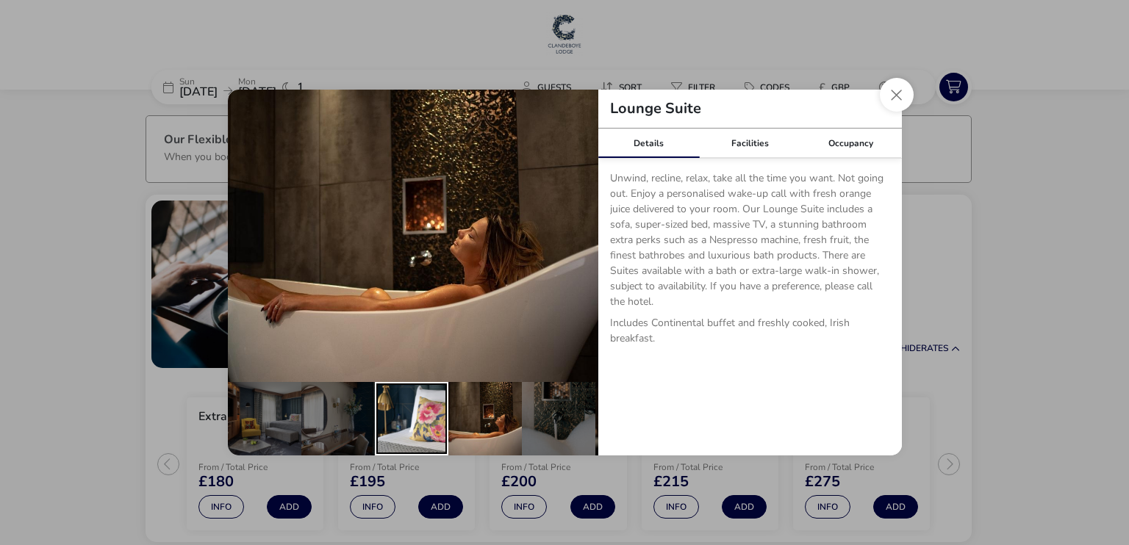
click at [432, 409] on div "details" at bounding box center [412, 419] width 74 height 74
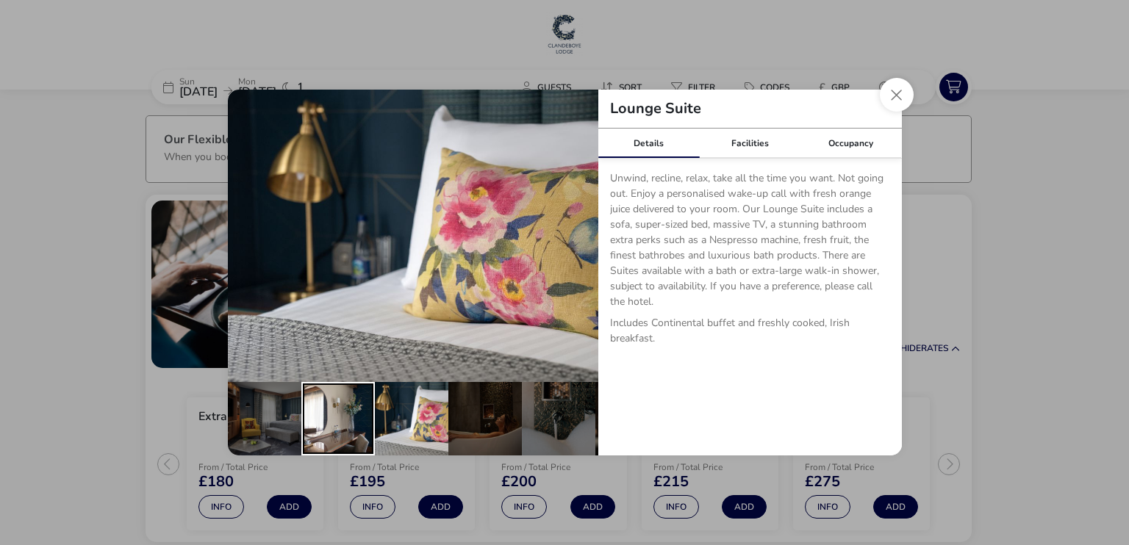
click at [341, 404] on div "details" at bounding box center [338, 419] width 74 height 74
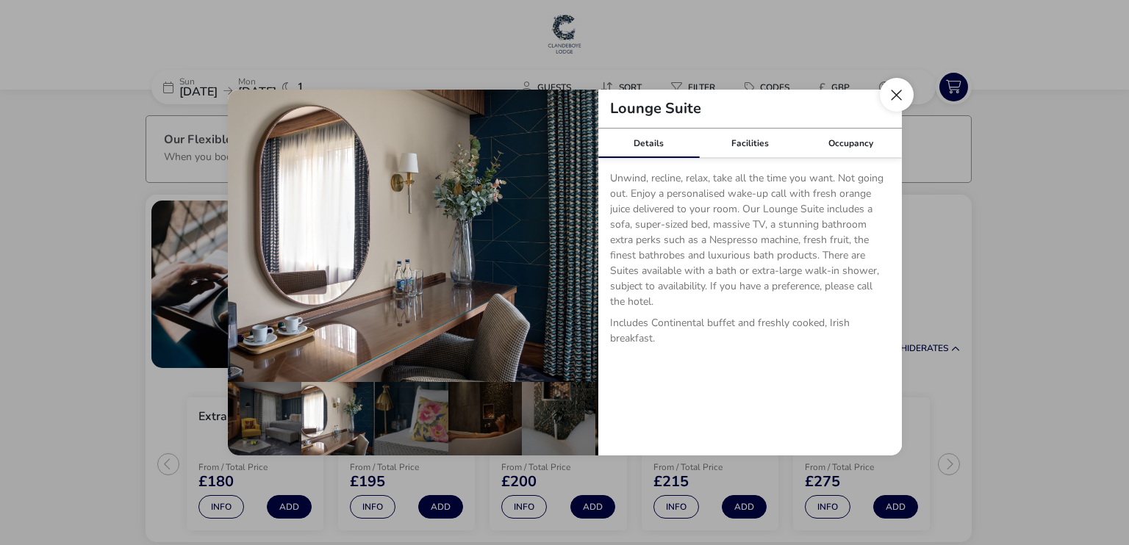
click at [903, 95] on button "Close dialog" at bounding box center [897, 95] width 34 height 34
